Goal: Find specific page/section: Find specific page/section

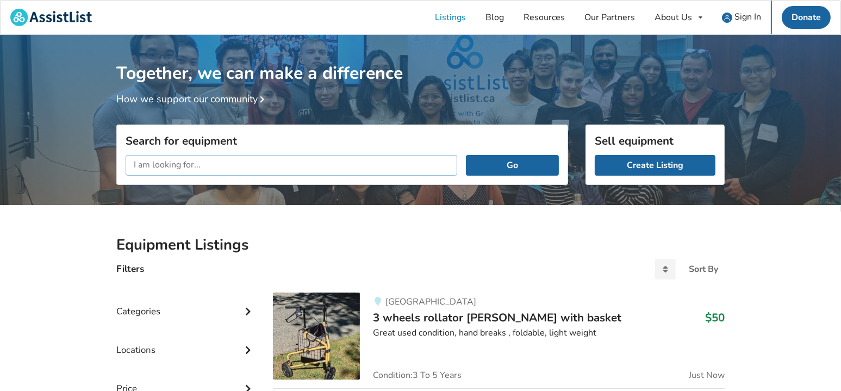
click at [402, 163] on input "text" at bounding box center [292, 165] width 332 height 21
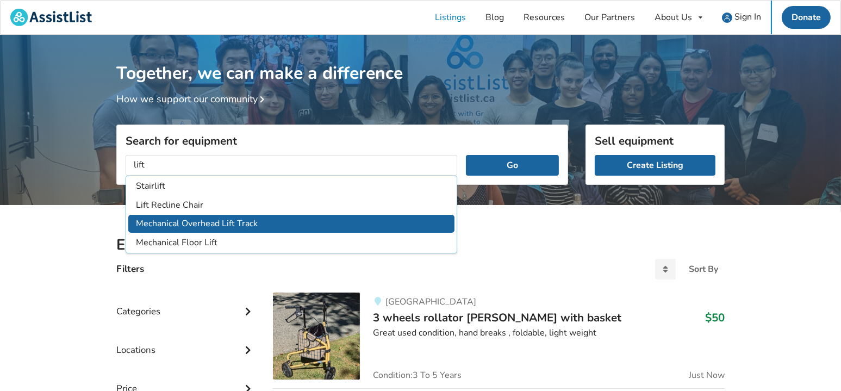
click at [272, 225] on li "Mechanical Overhead Lift Track" at bounding box center [291, 224] width 326 height 18
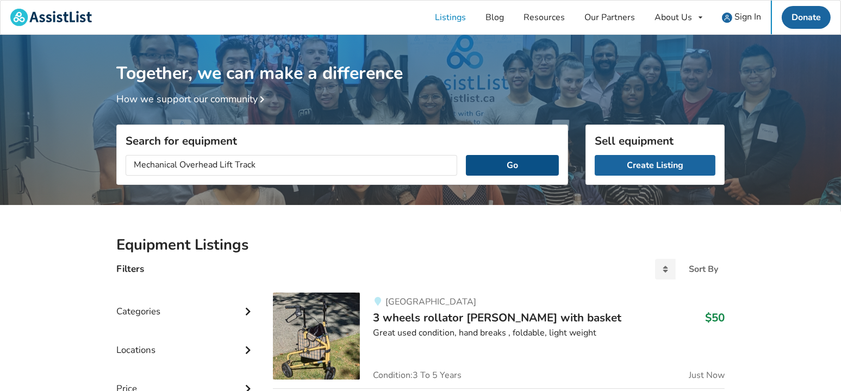
click at [510, 161] on button "Go" at bounding box center [512, 165] width 93 height 21
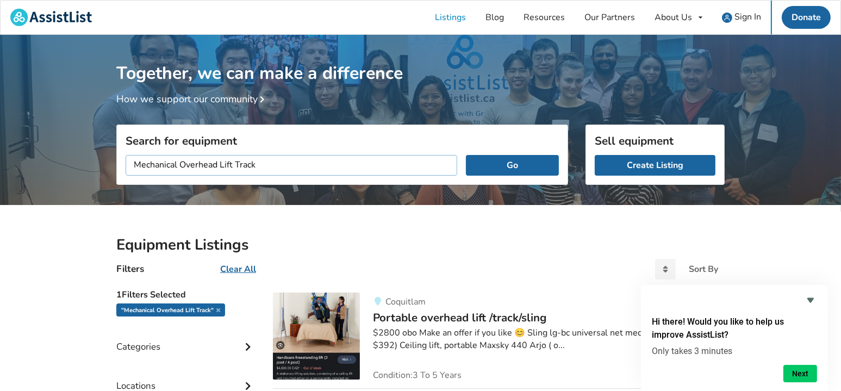
click at [292, 165] on input "Mechanical Overhead Lift Track" at bounding box center [292, 165] width 332 height 21
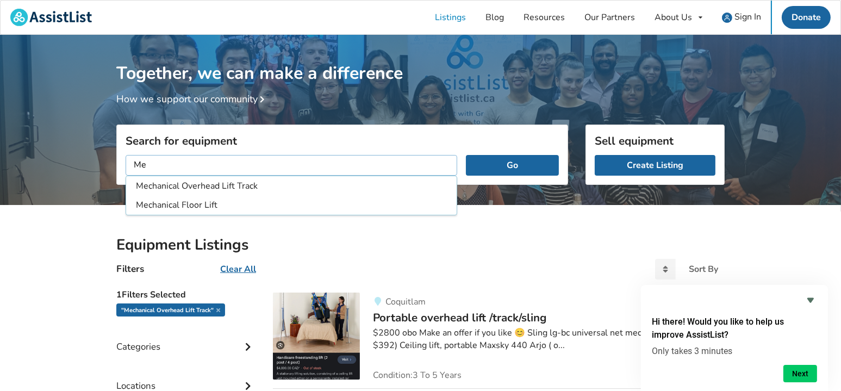
type input "M"
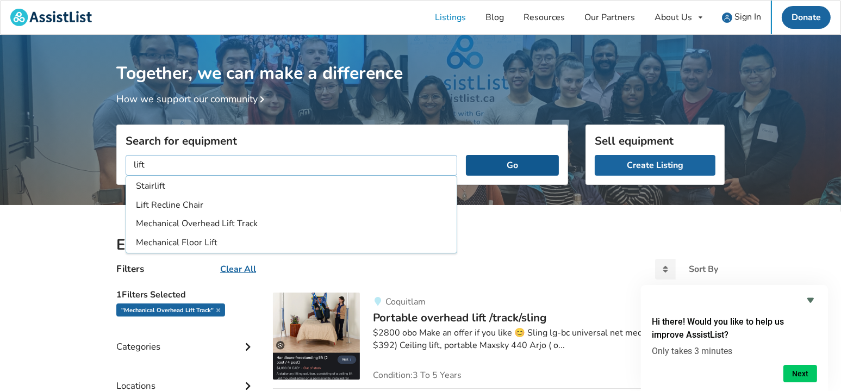
type input "lift"
click at [504, 166] on button "Go" at bounding box center [512, 165] width 93 height 21
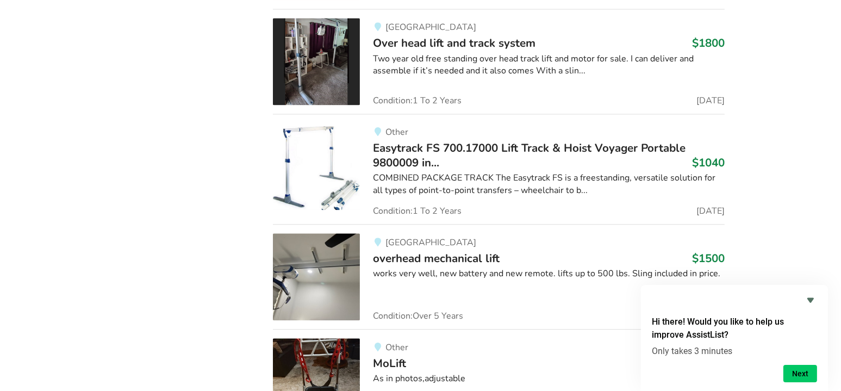
scroll to position [3270, 0]
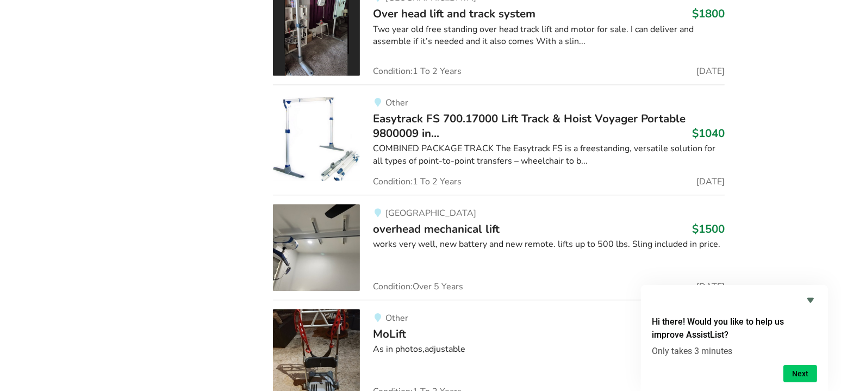
click at [604, 114] on span "Easytrack FS 700.17000 Lift Track & Hoist Voyager Portable 9800009 in..." at bounding box center [529, 125] width 313 height 29
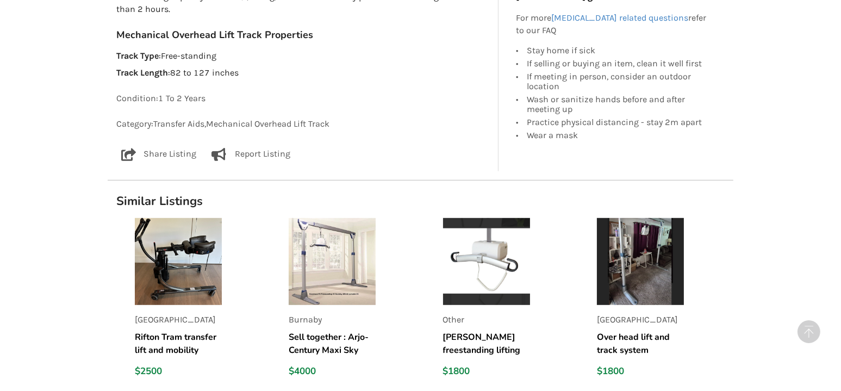
scroll to position [920, 0]
